Goal: Task Accomplishment & Management: Manage account settings

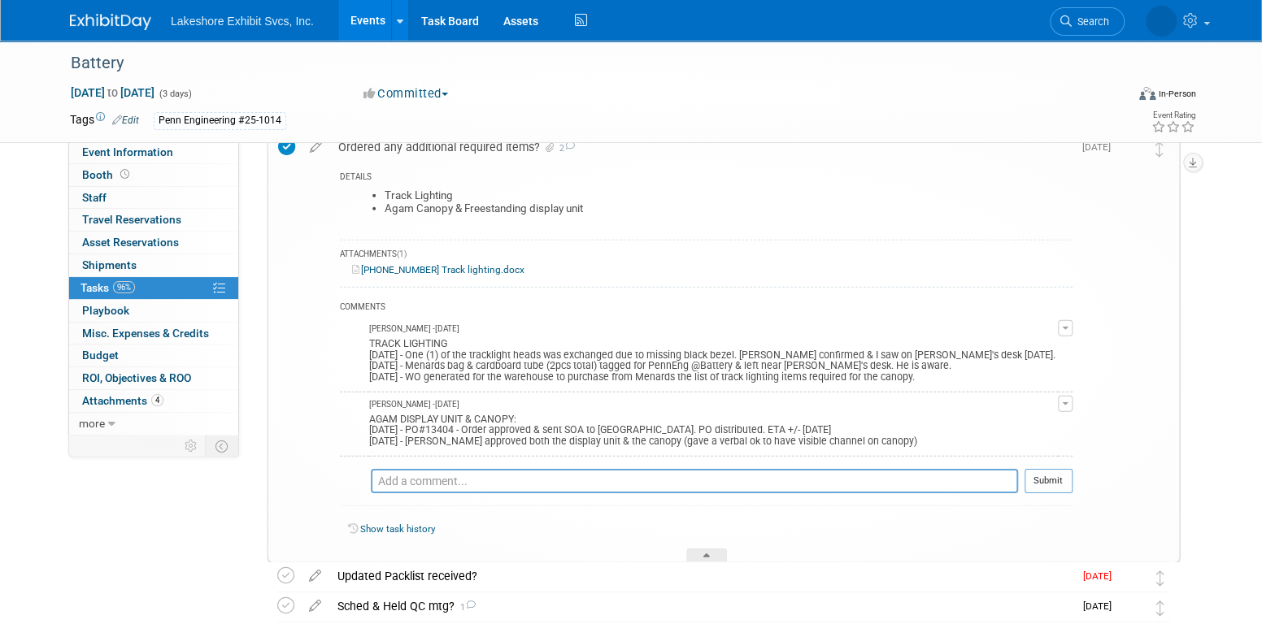
click at [355, 18] on link "Events" at bounding box center [367, 20] width 59 height 41
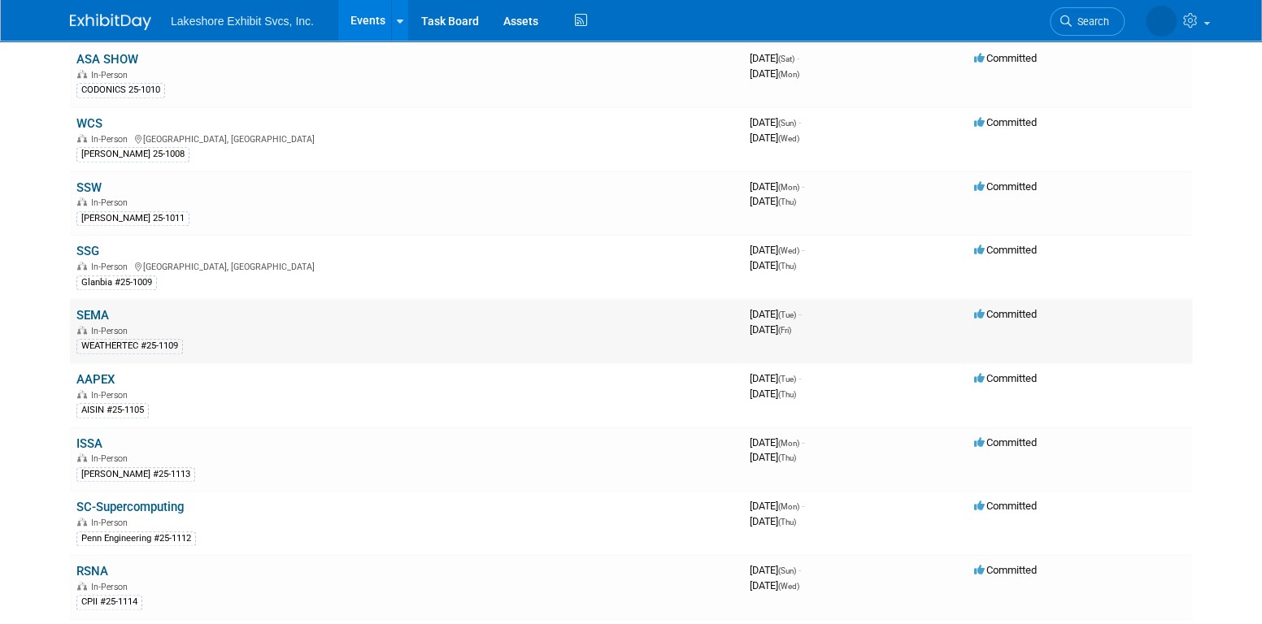
scroll to position [813, 0]
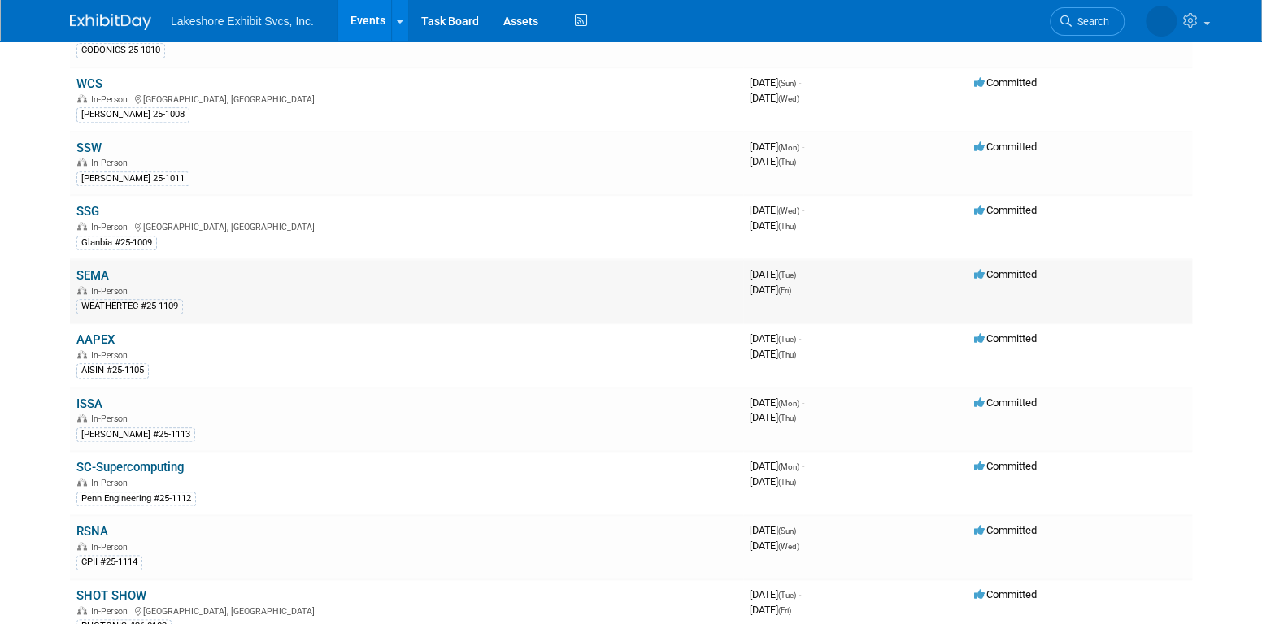
click at [89, 268] on link "SEMA" at bounding box center [92, 275] width 33 height 15
click at [107, 333] on link "AAPEX" at bounding box center [95, 340] width 38 height 15
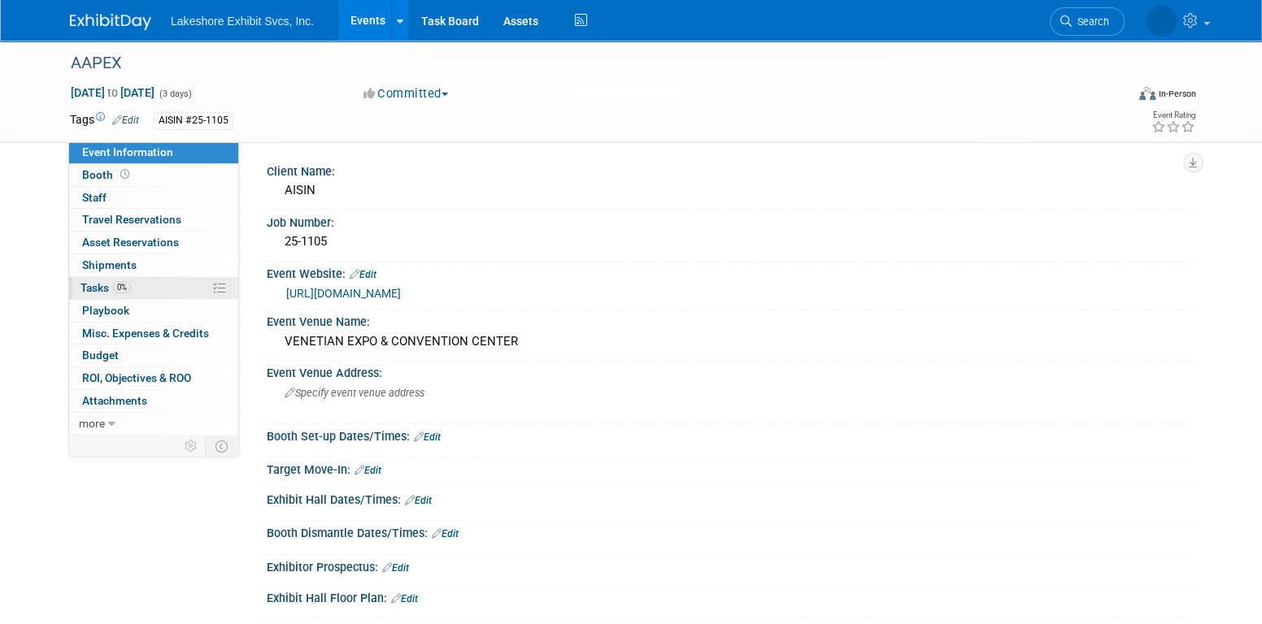
click at [169, 290] on link "0% Tasks 0%" at bounding box center [153, 288] width 169 height 22
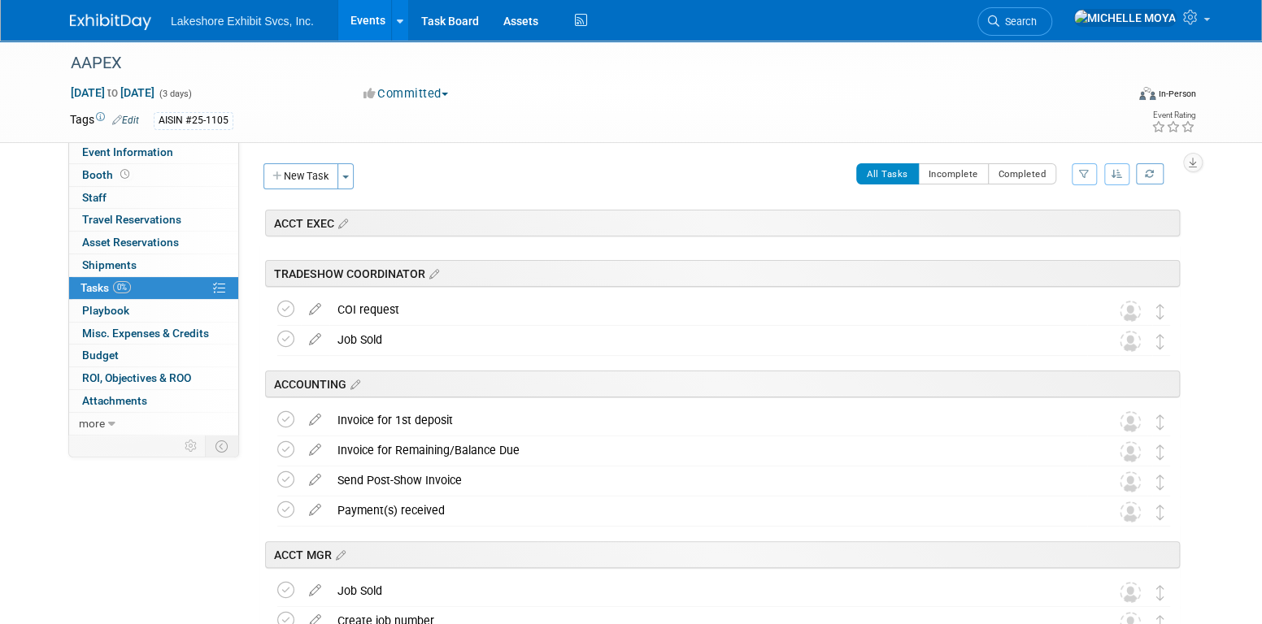
click at [1085, 176] on icon "button" at bounding box center [1084, 174] width 11 height 10
click at [1044, 225] on select "-- Select Assignee -- All unassigned tasks Assigned to me [PERSON_NAME] [PERSON…" at bounding box center [1017, 226] width 134 height 23
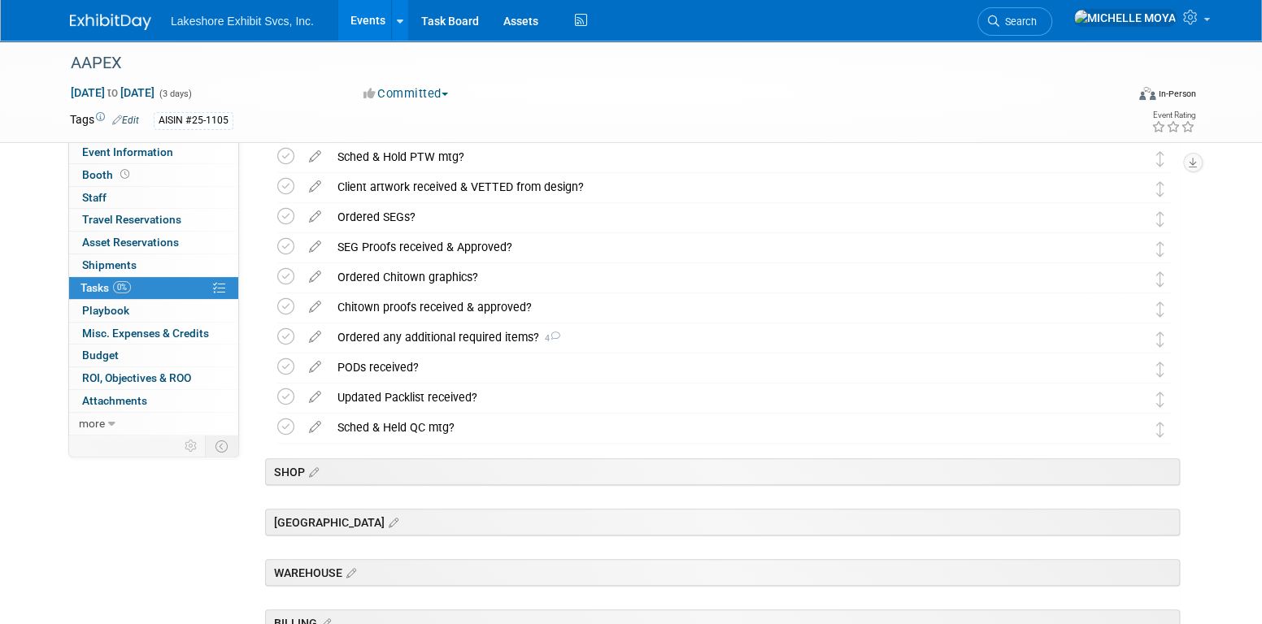
scroll to position [488, 0]
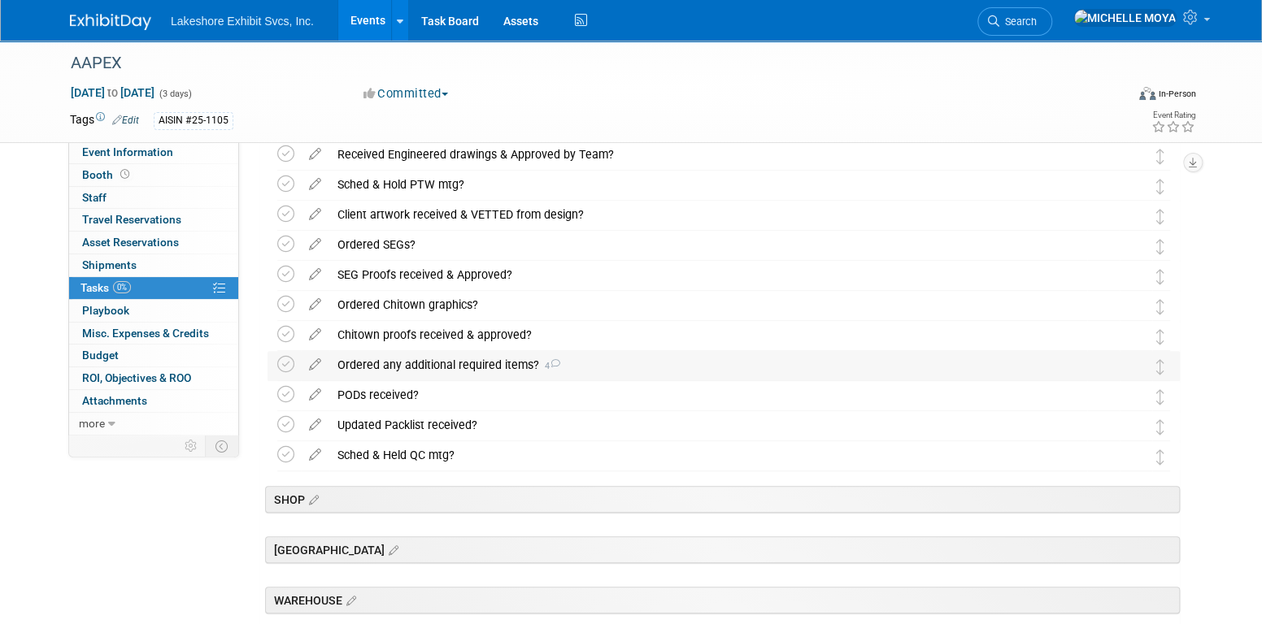
click at [502, 365] on div "Ordered any additional required items? 4" at bounding box center [708, 365] width 758 height 28
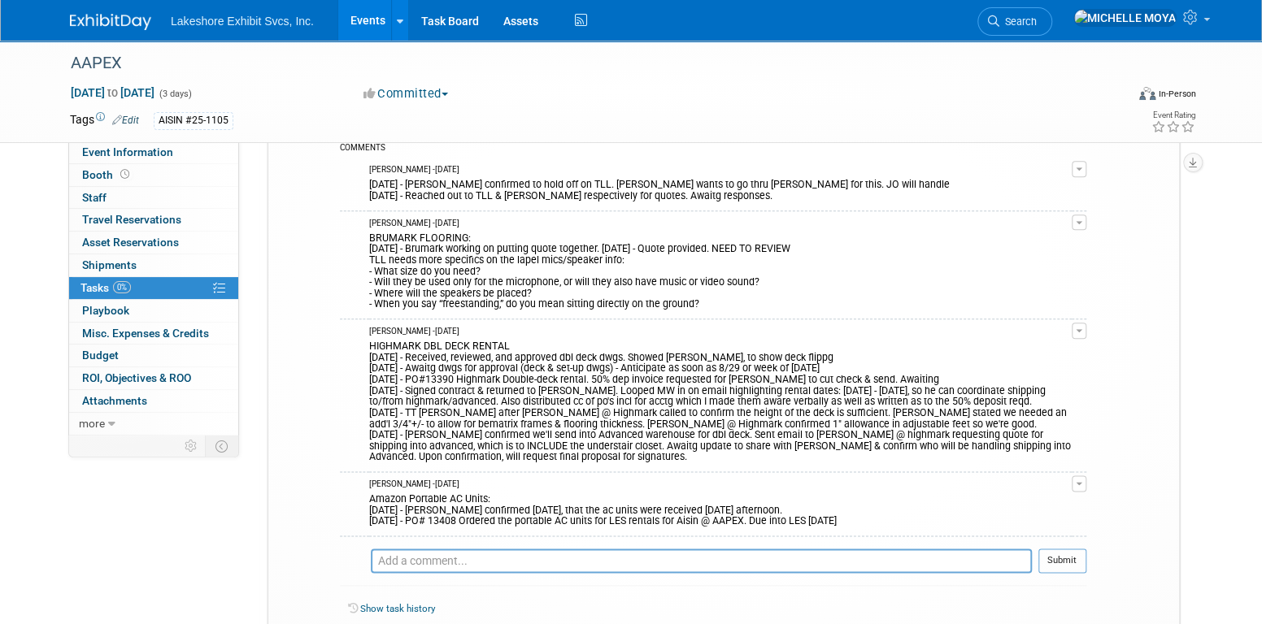
scroll to position [894, 0]
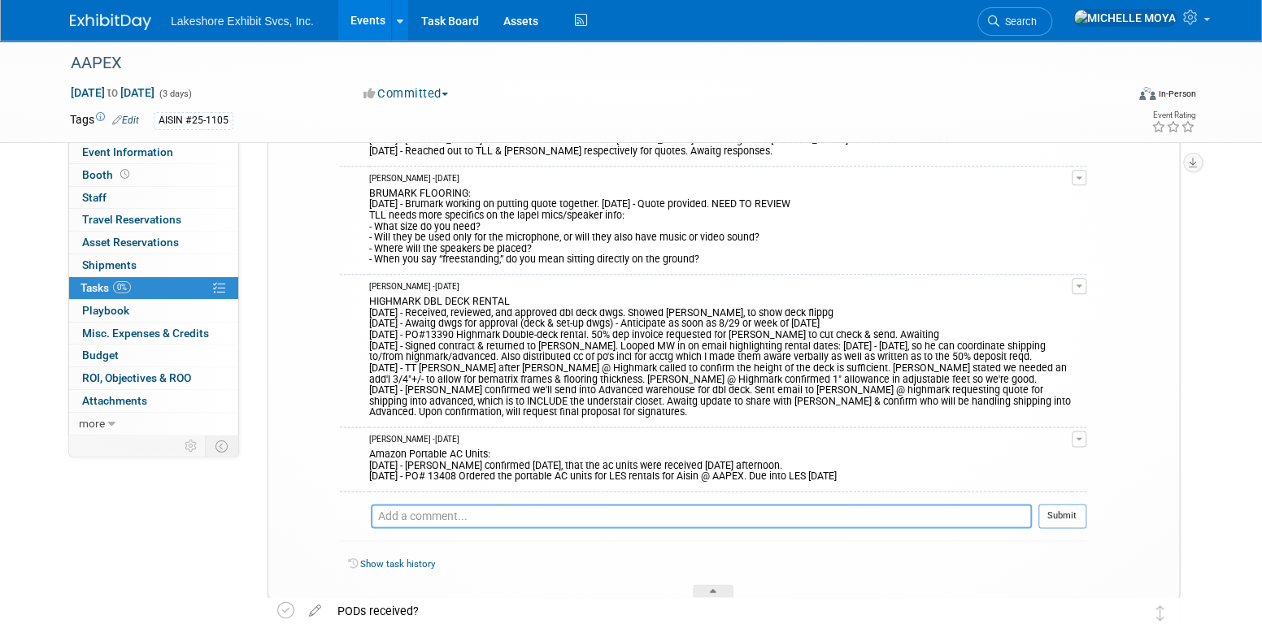
click at [577, 516] on textarea at bounding box center [701, 516] width 661 height 24
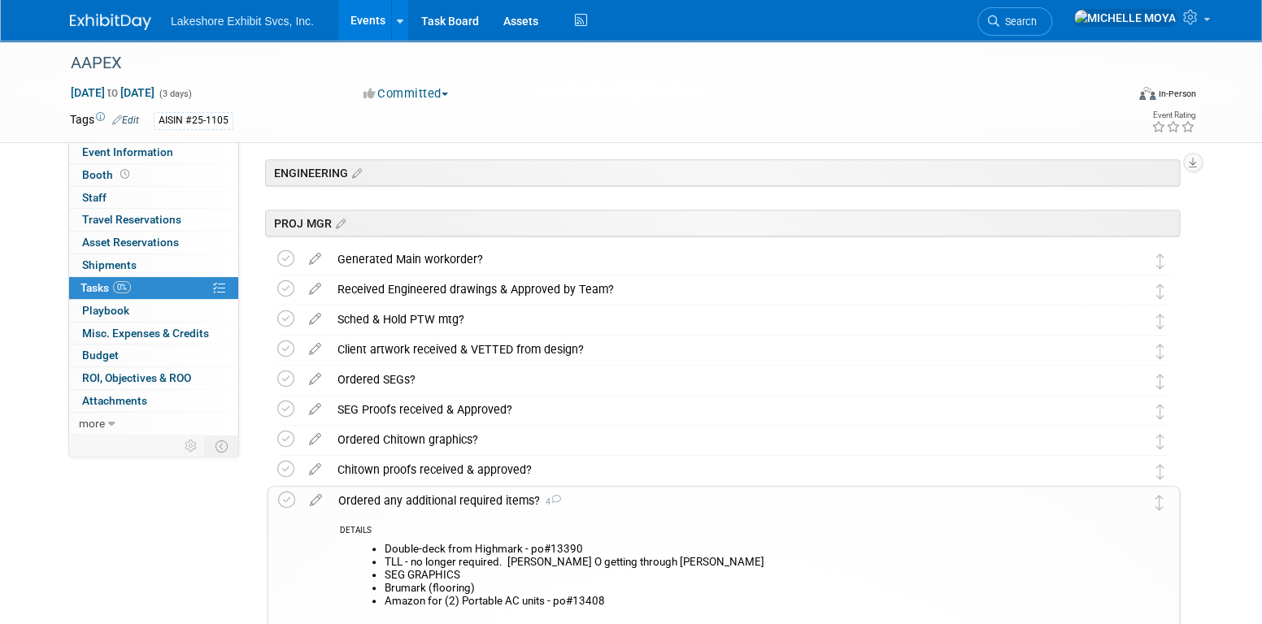
scroll to position [325, 0]
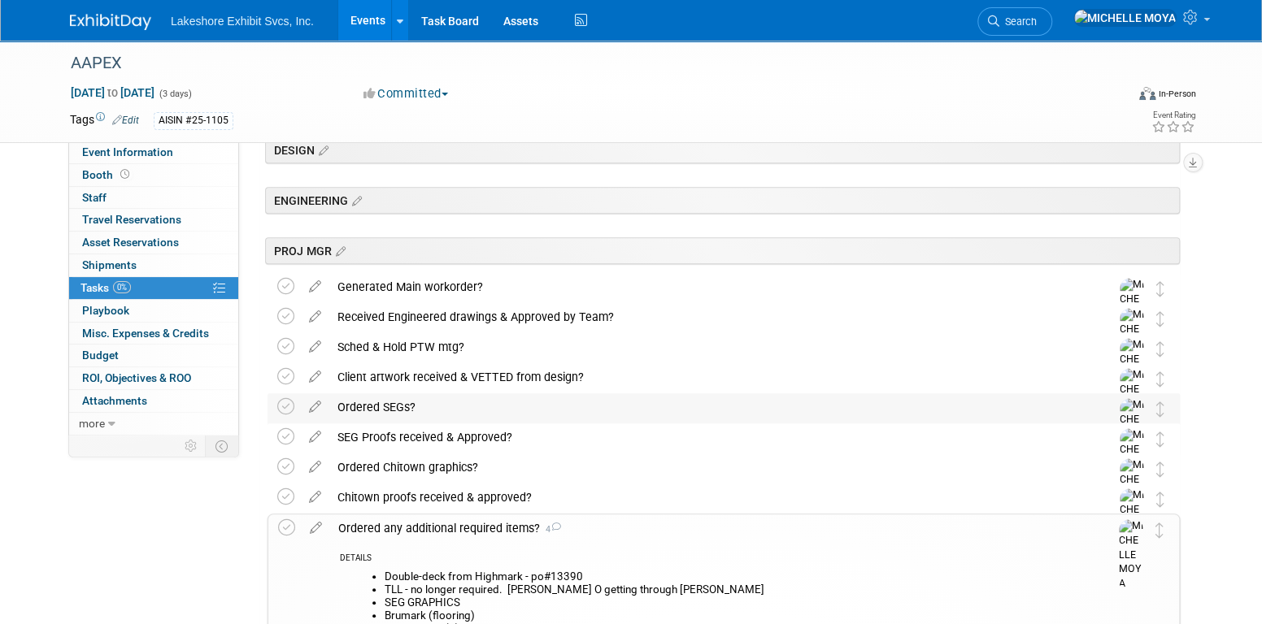
click at [395, 398] on div "Ordered SEGs?" at bounding box center [708, 407] width 758 height 28
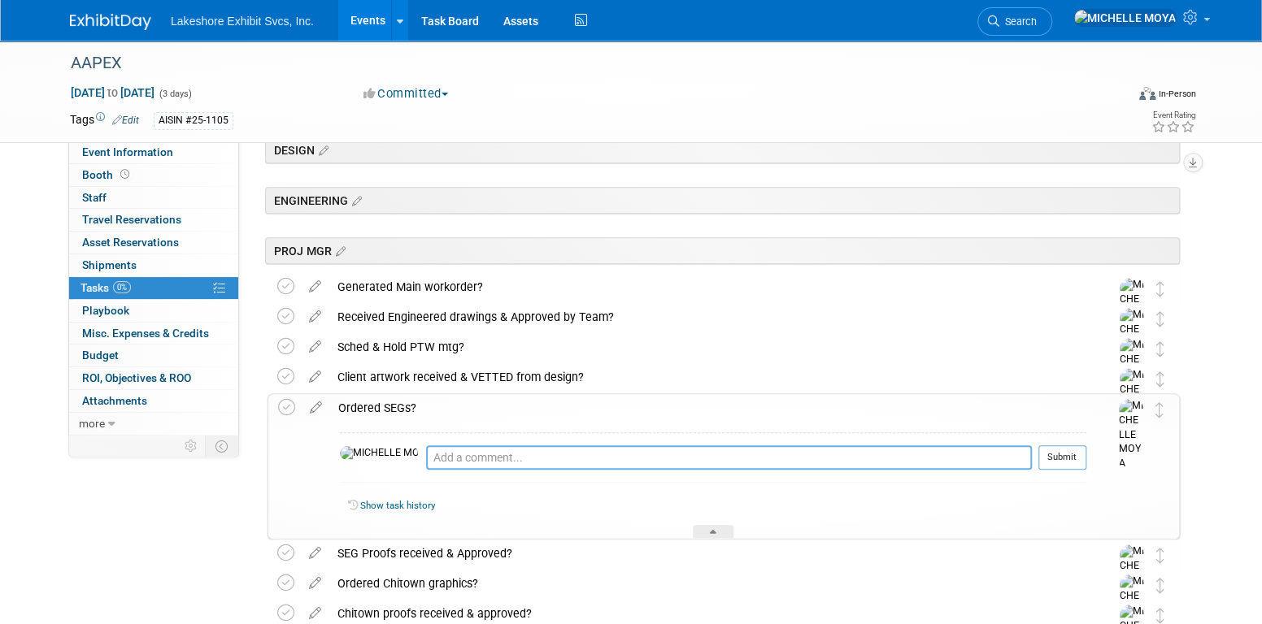
click at [426, 458] on textarea at bounding box center [729, 458] width 606 height 24
type textarea "8"
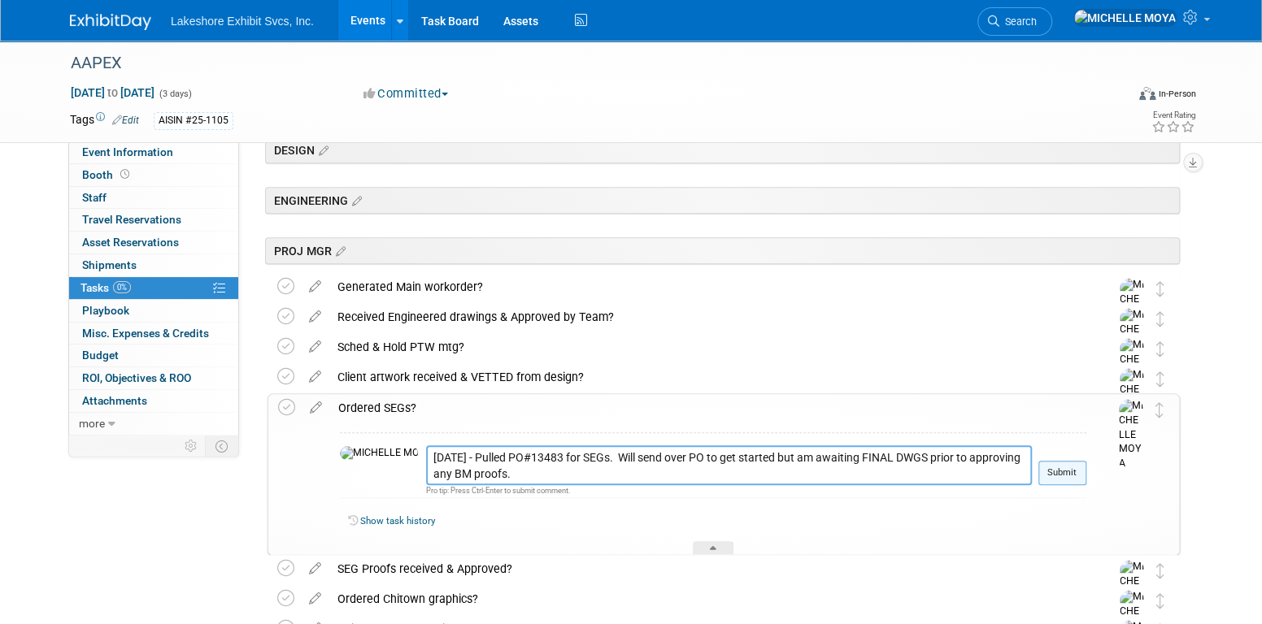
type textarea "[DATE] - Pulled PO#13483 for SEGs. Will send over PO to get started but am awai…"
drag, startPoint x: 1068, startPoint y: 467, endPoint x: 1045, endPoint y: 489, distance: 31.6
click at [1067, 467] on button "Submit" at bounding box center [1062, 473] width 48 height 24
